Goal: Information Seeking & Learning: Learn about a topic

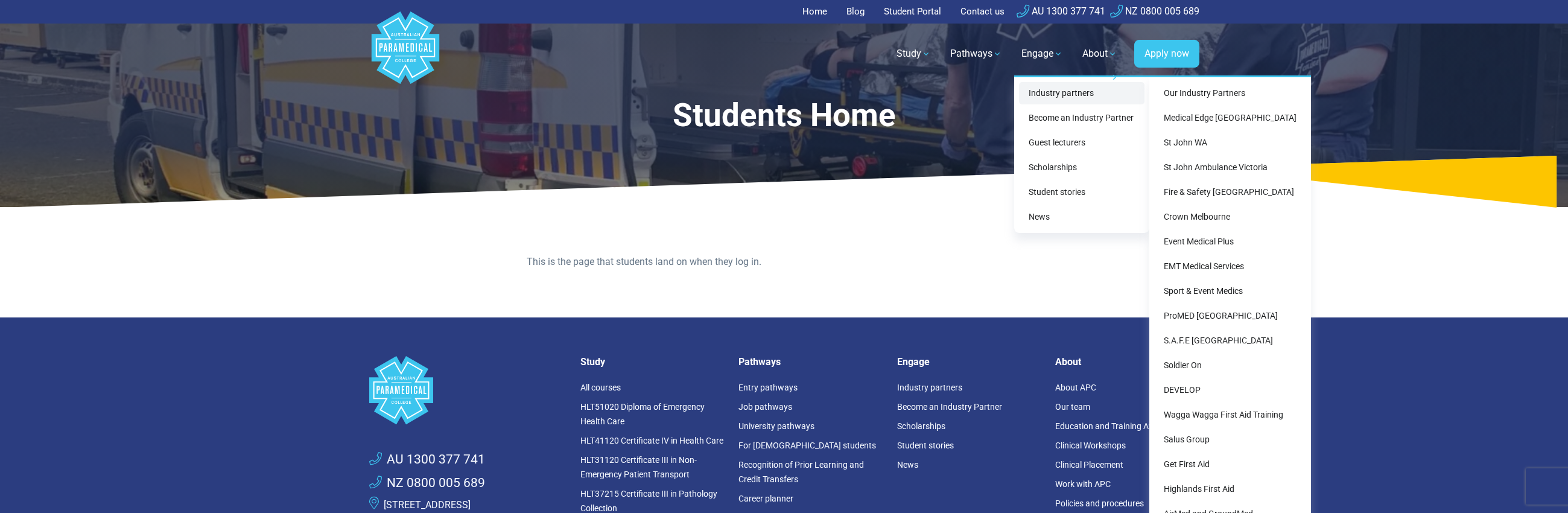
click at [1036, 92] on link "Industry partners" at bounding box center [1081, 93] width 125 height 22
drag, startPoint x: 1193, startPoint y: 118, endPoint x: 1166, endPoint y: 116, distance: 27.1
click at [1194, 118] on link "Medical Edge [GEOGRAPHIC_DATA]" at bounding box center [1230, 118] width 152 height 22
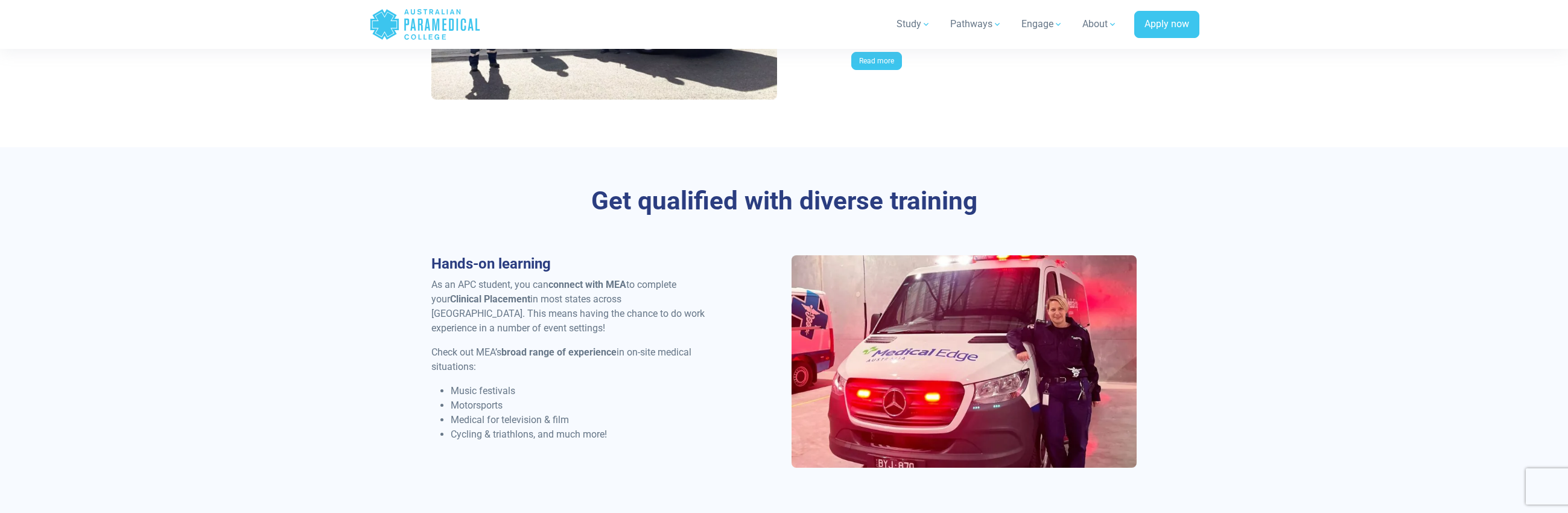
scroll to position [1508, 0]
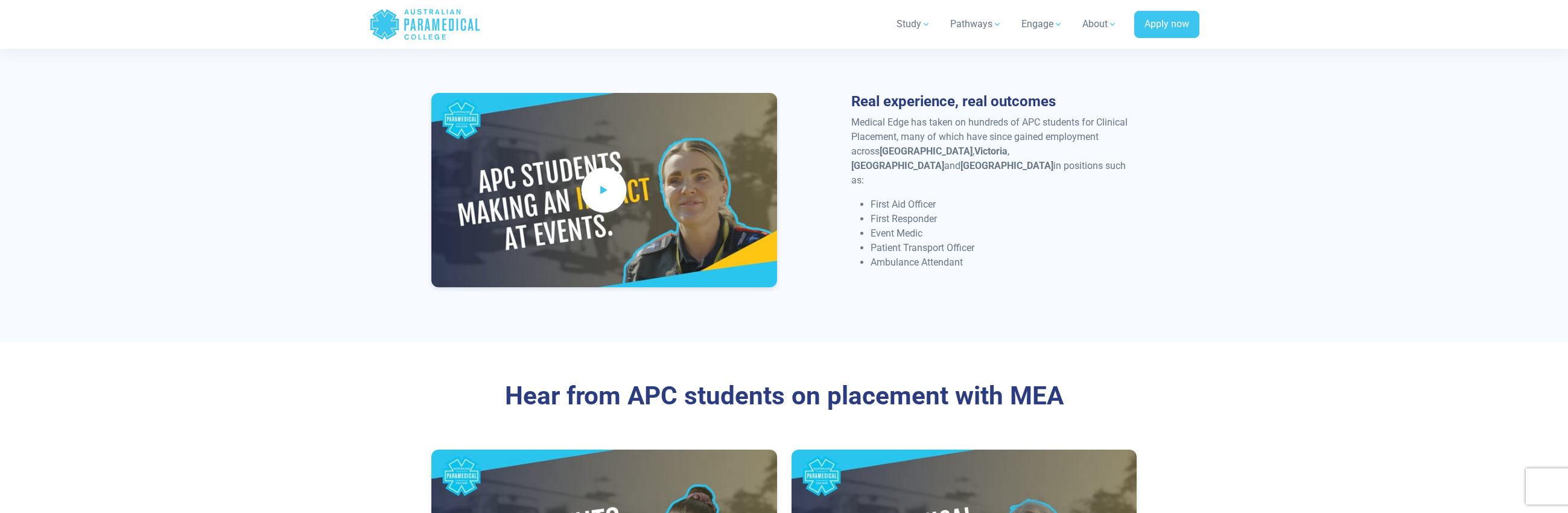
click at [600, 185] on icon at bounding box center [604, 189] width 13 height 20
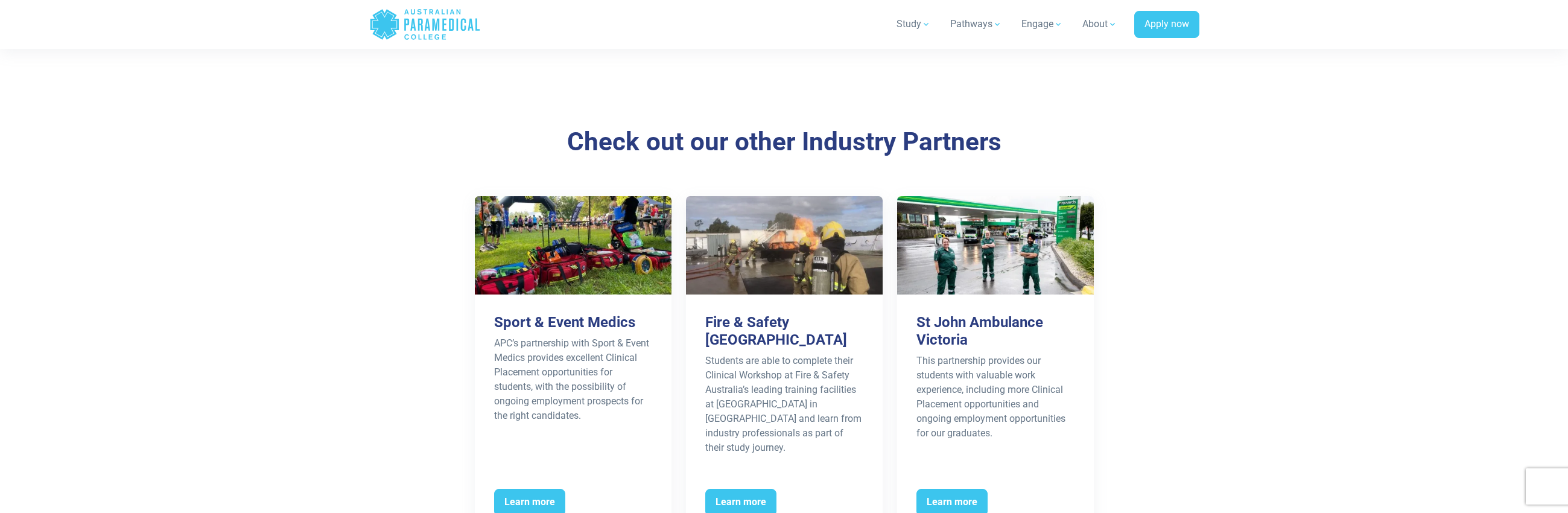
scroll to position [1869, 0]
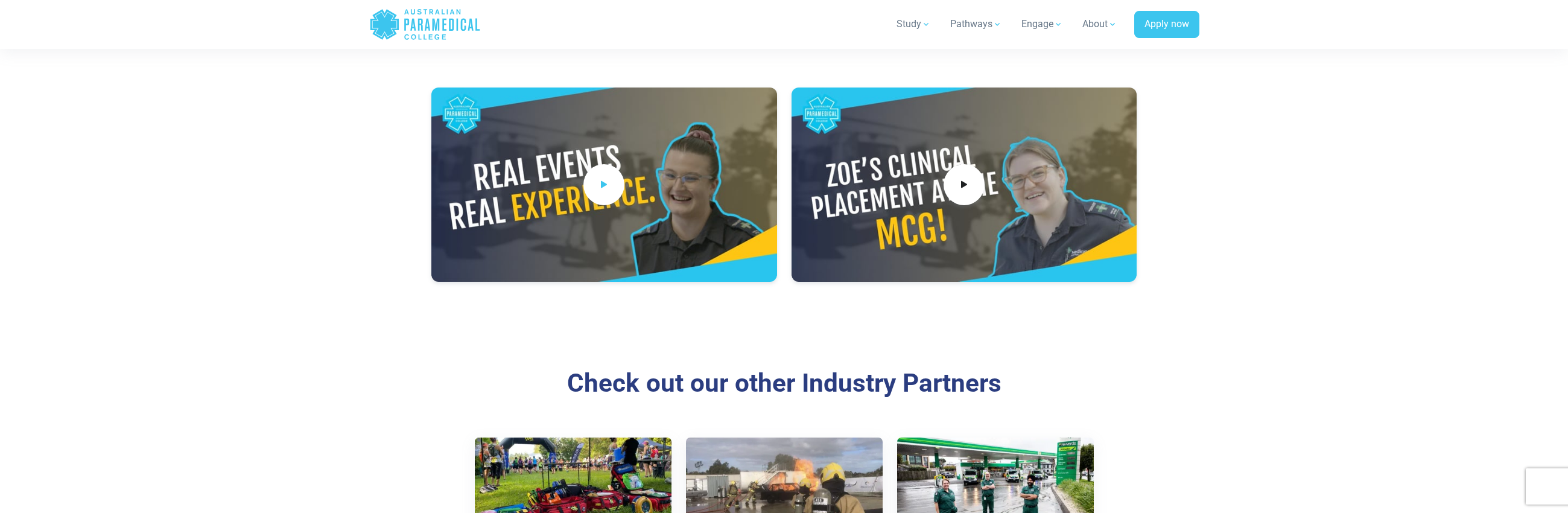
click at [608, 175] on icon at bounding box center [604, 184] width 12 height 18
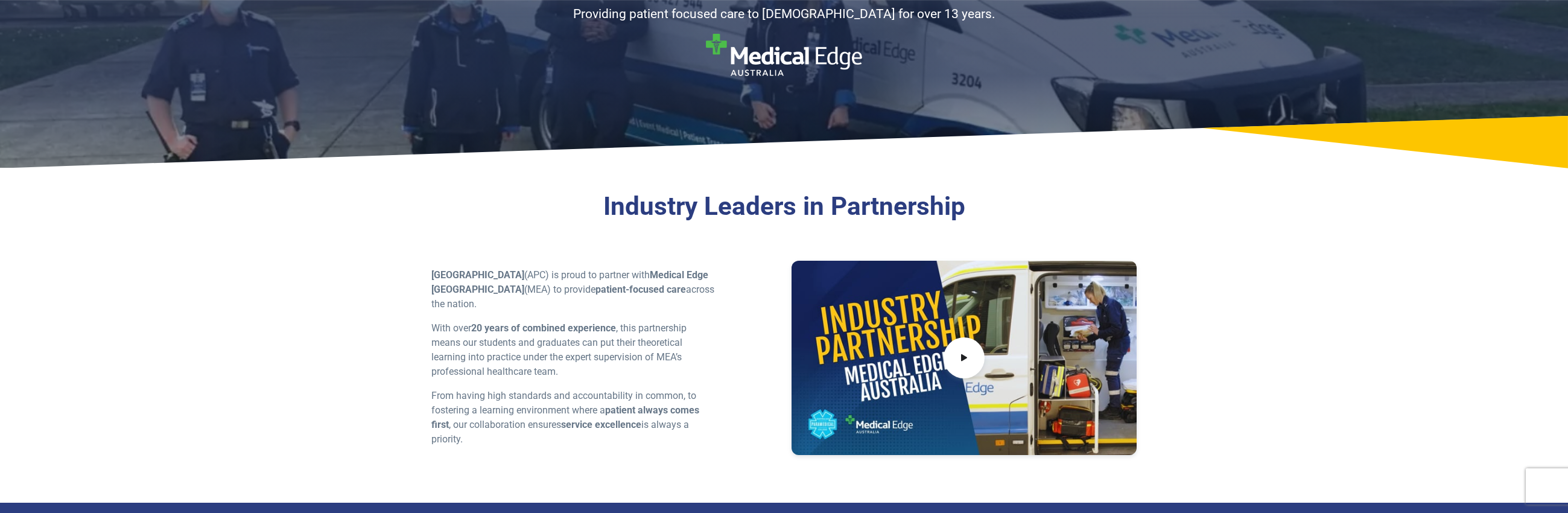
scroll to position [121, 0]
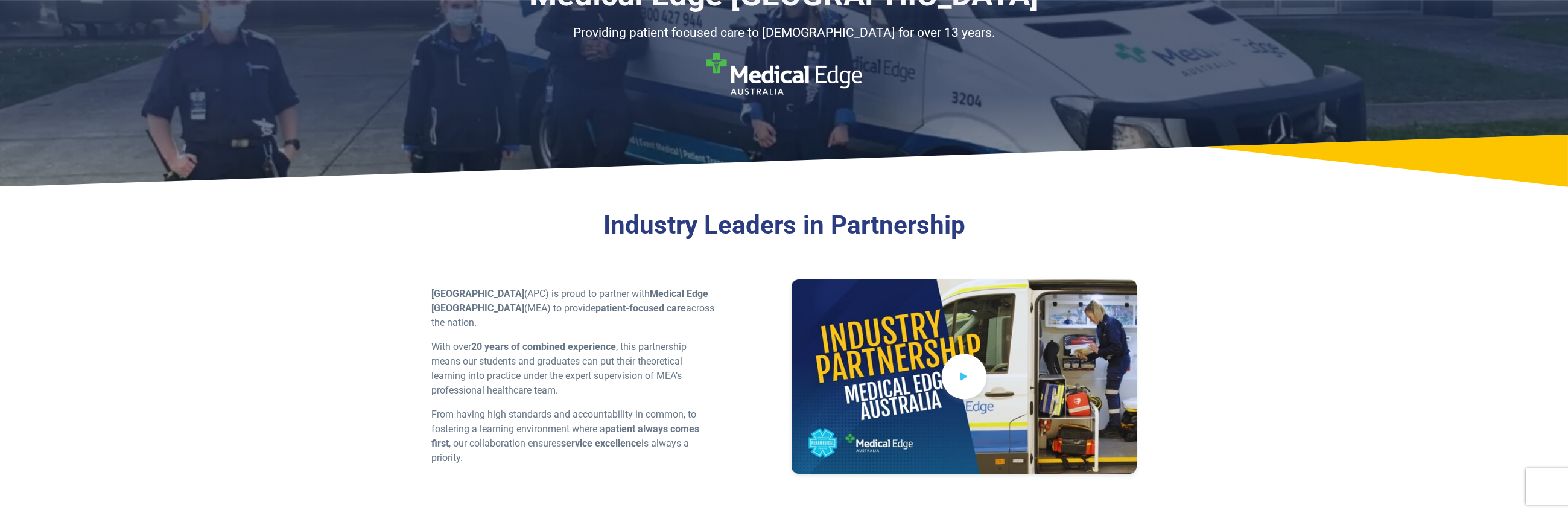
click at [963, 381] on icon at bounding box center [964, 375] width 13 height 20
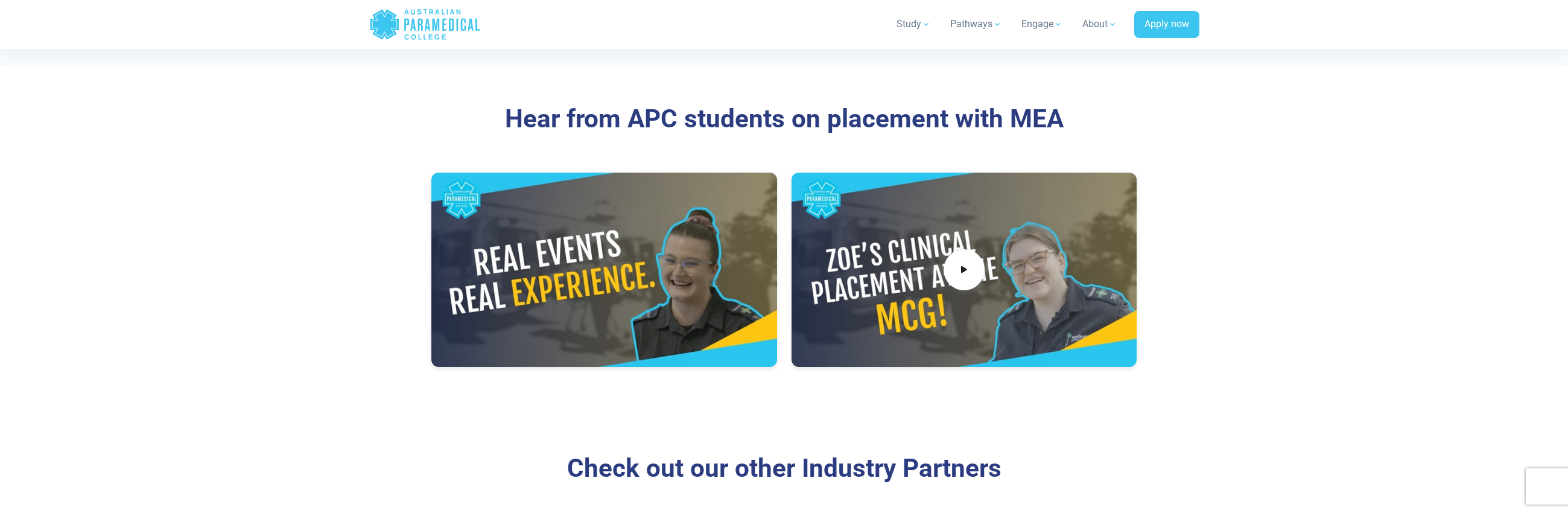
scroll to position [1809, 0]
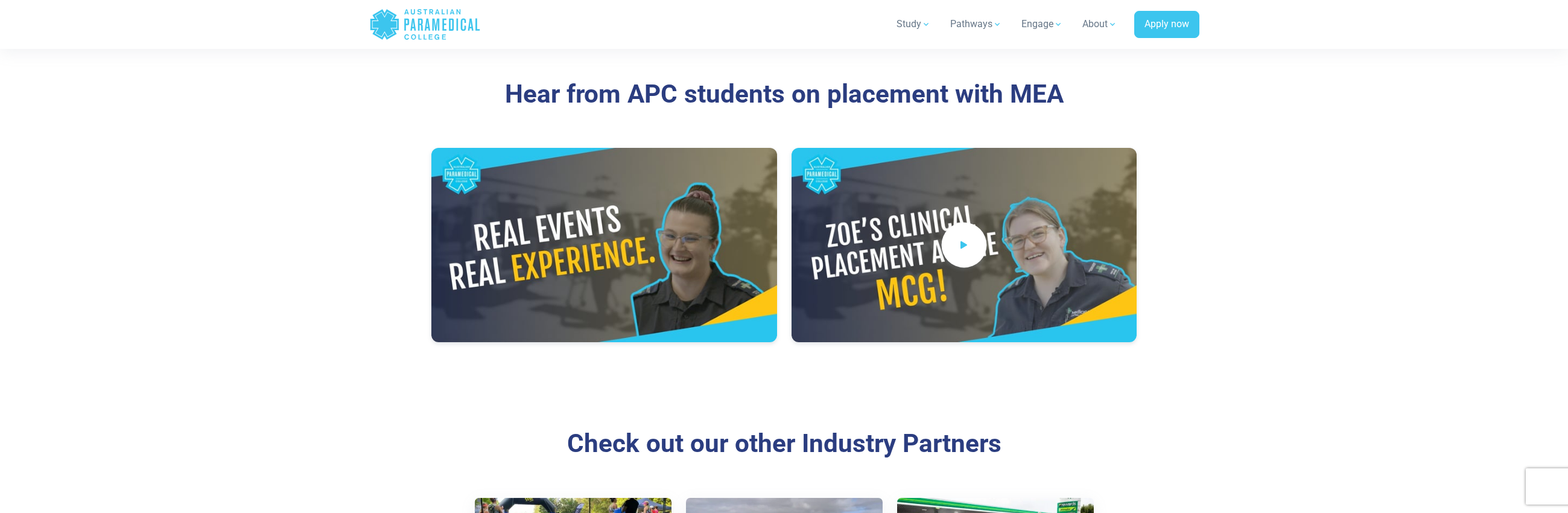
click at [961, 236] on icon at bounding box center [964, 245] width 13 height 20
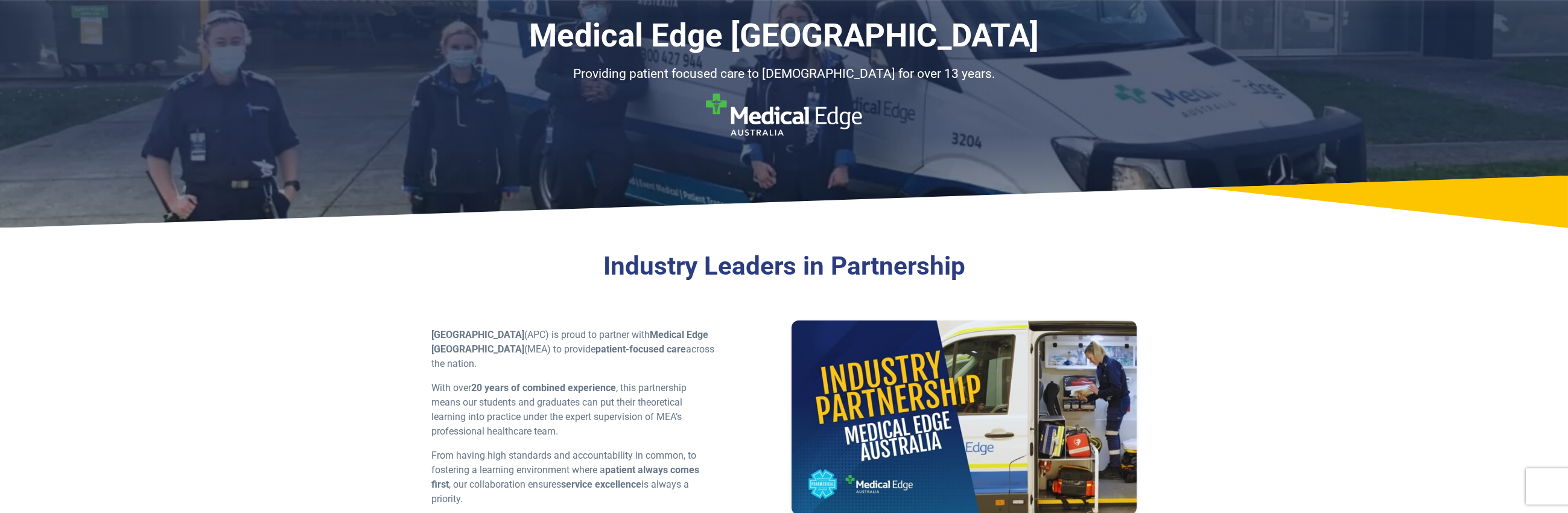
scroll to position [0, 0]
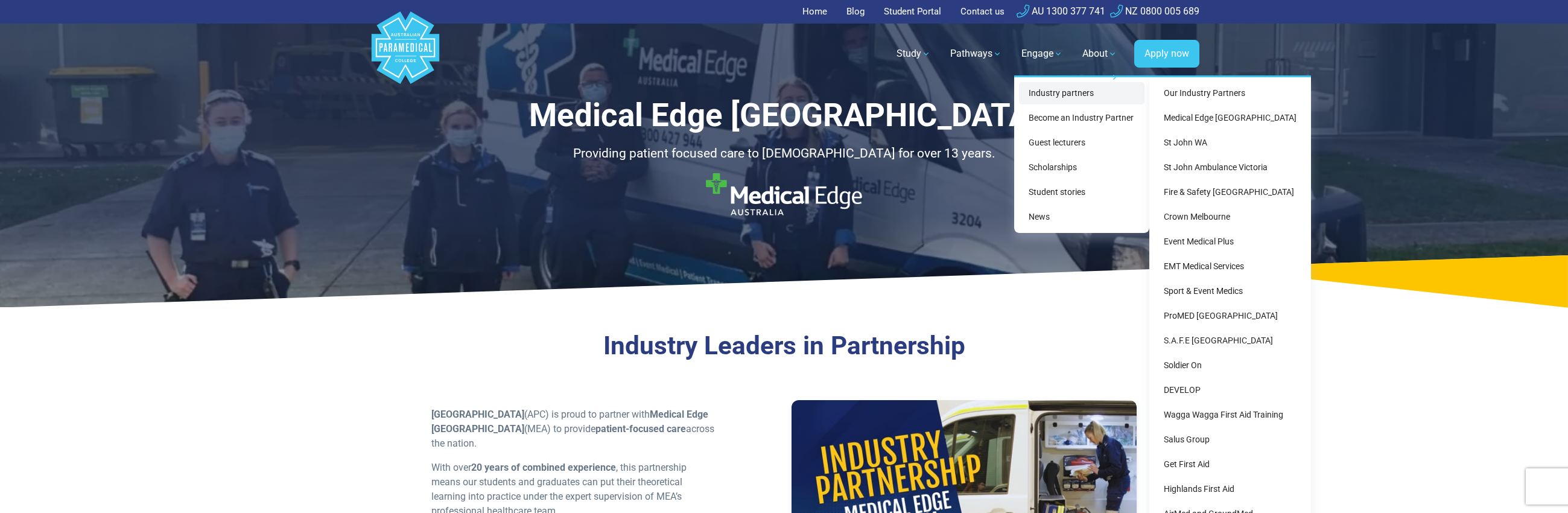
click at [1038, 93] on link "Industry partners" at bounding box center [1081, 93] width 125 height 22
click at [1205, 93] on link "Our Industry Partners" at bounding box center [1230, 93] width 152 height 22
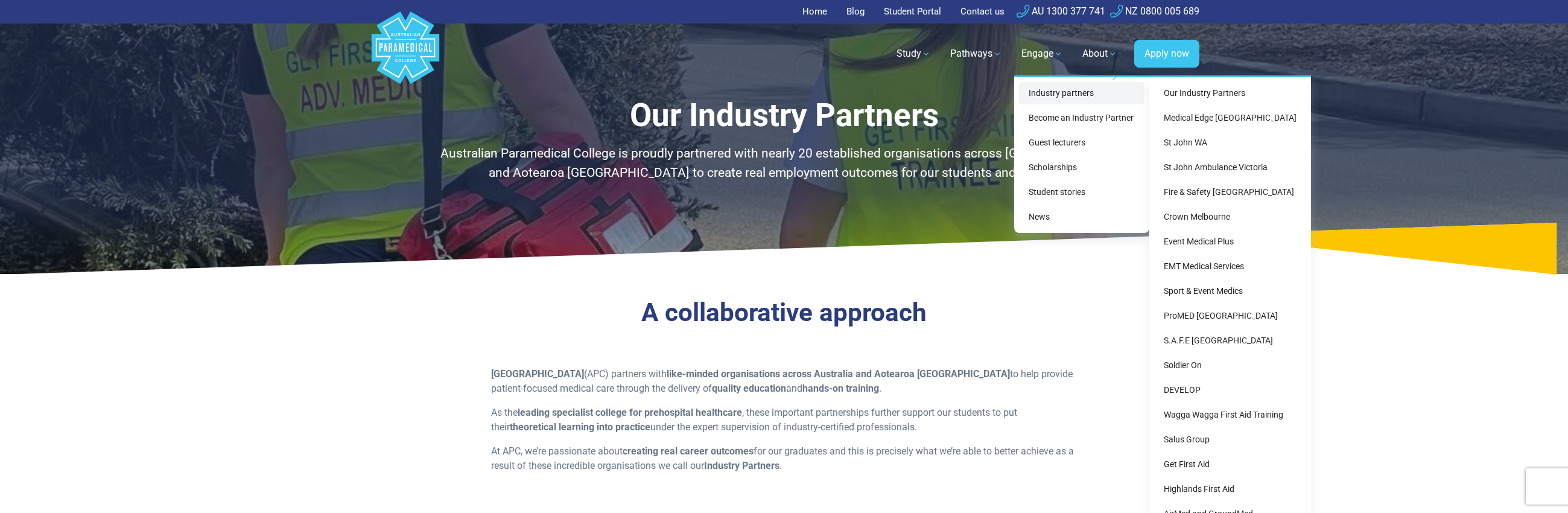
click at [1042, 95] on link "Industry partners" at bounding box center [1081, 93] width 125 height 22
click at [1188, 119] on link "Medical Edge [GEOGRAPHIC_DATA]" at bounding box center [1230, 118] width 152 height 22
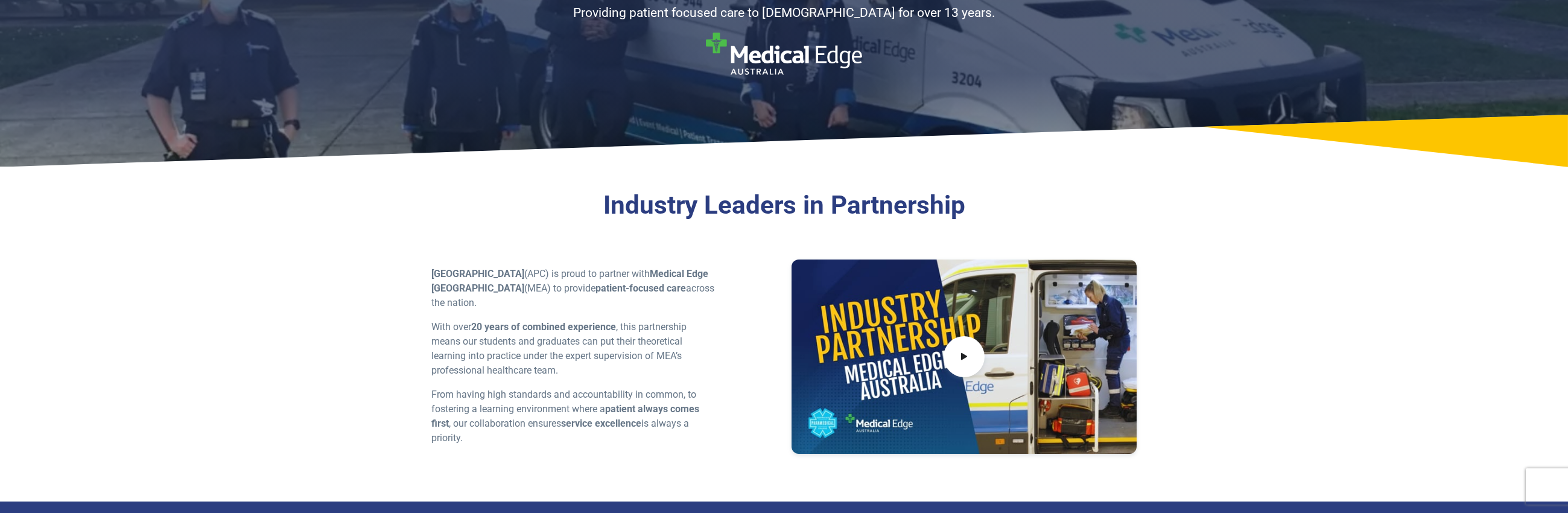
scroll to position [302, 0]
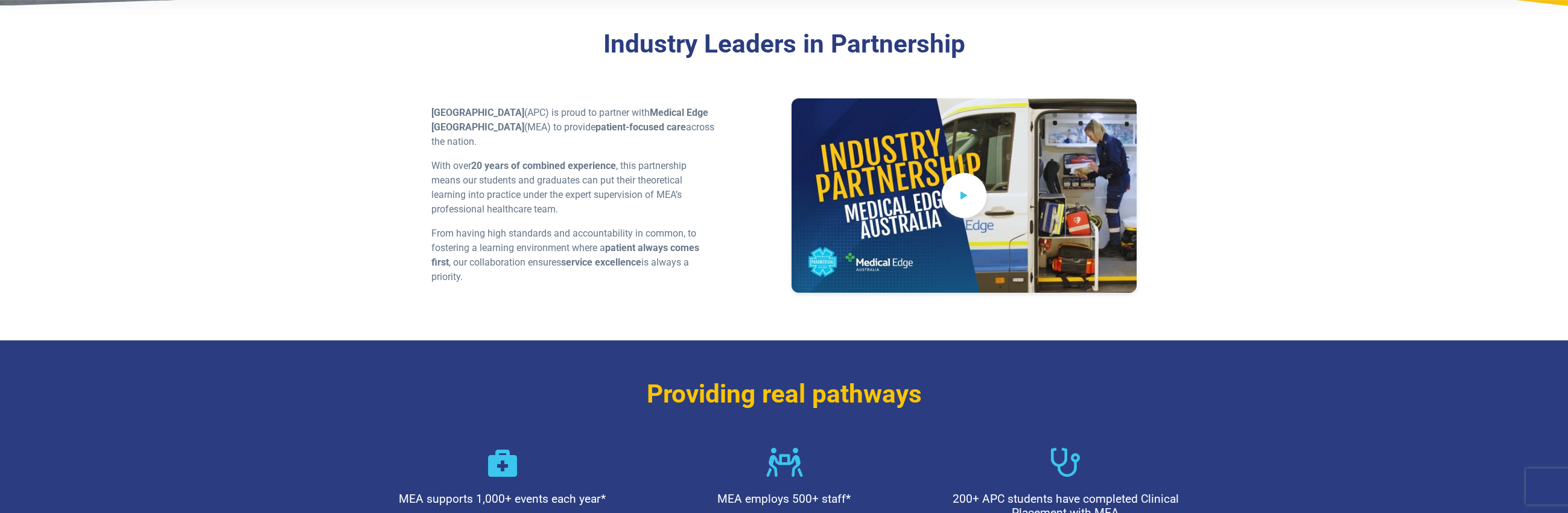
click at [975, 197] on span at bounding box center [963, 194] width 45 height 45
